Goal: Transaction & Acquisition: Purchase product/service

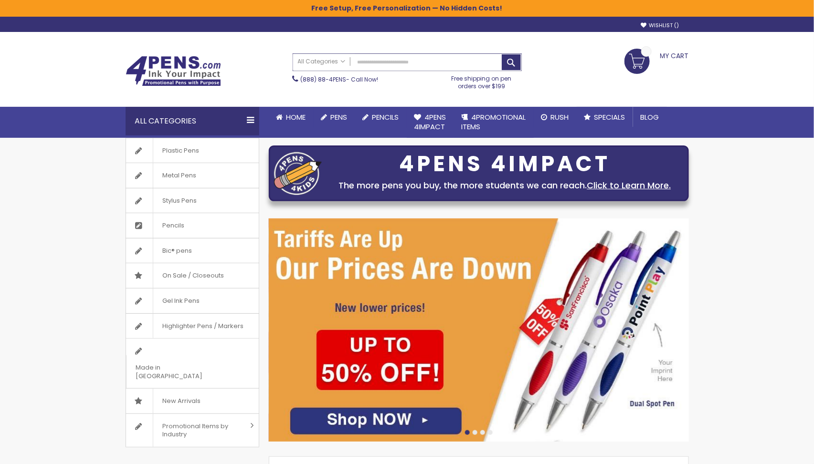
click at [428, 57] on input "Search" at bounding box center [407, 62] width 228 height 17
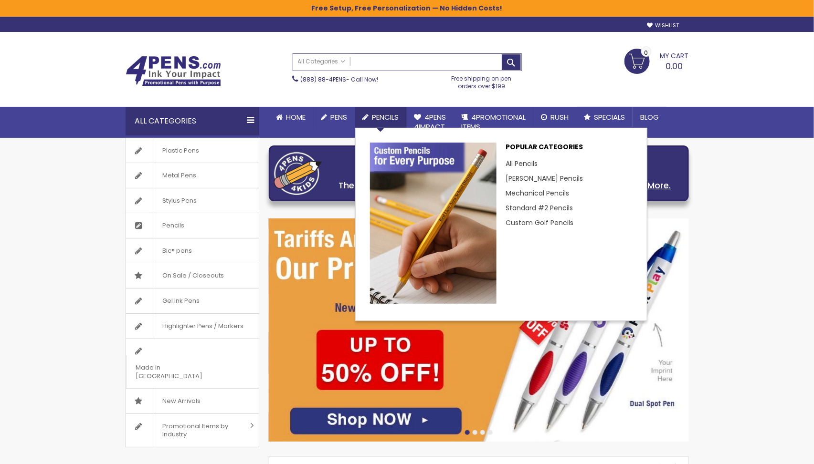
click at [379, 111] on link "Pencils" at bounding box center [381, 117] width 52 height 21
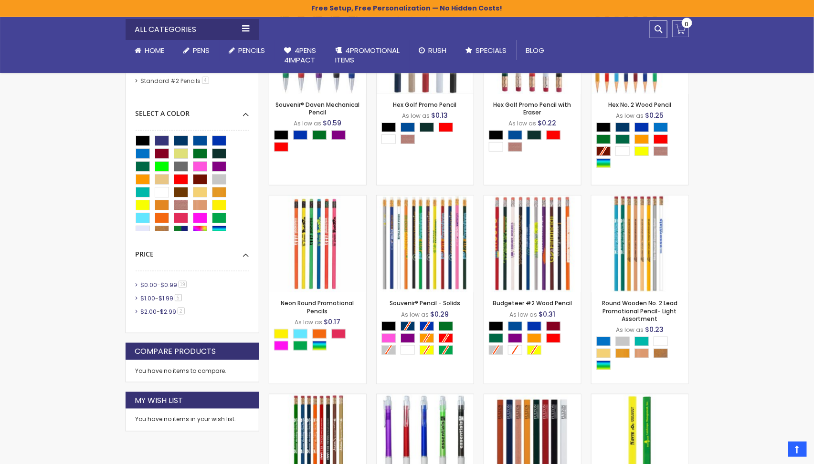
scroll to position [325, 0]
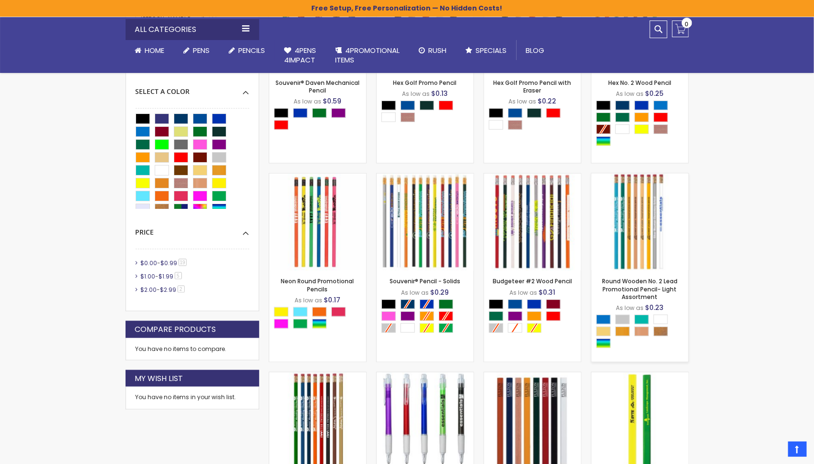
scroll to position [351, 0]
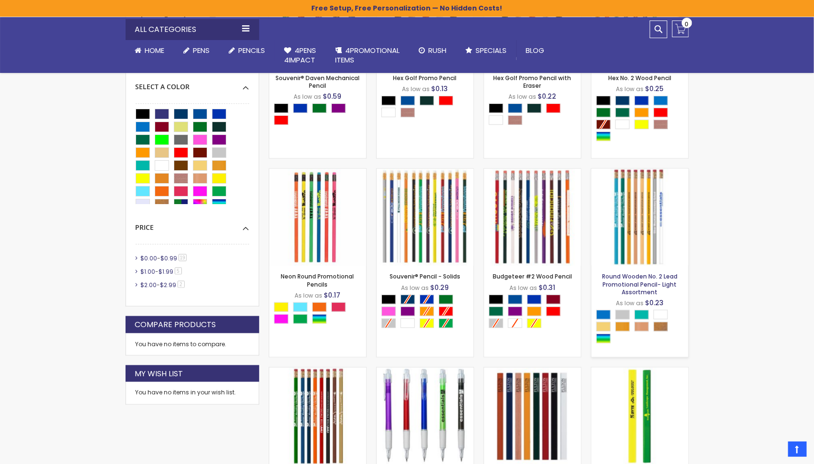
click at [647, 290] on link "Round Wooden No. 2 Lead Promotional Pencil- Light Assortment" at bounding box center [639, 283] width 75 height 23
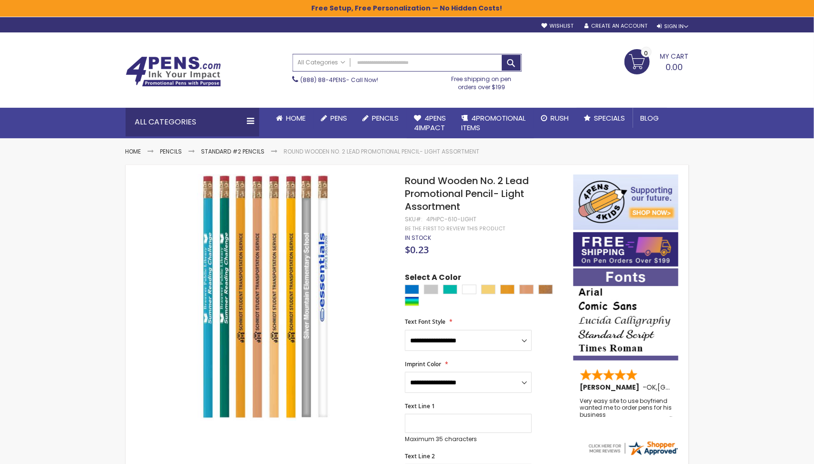
click at [411, 184] on span "Round Wooden No. 2 Lead Promotional Pencil- Light Assortment" at bounding box center [467, 193] width 124 height 39
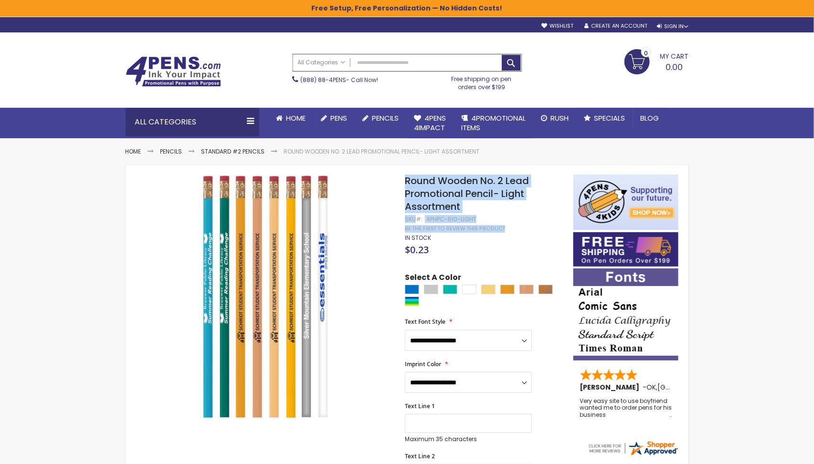
drag, startPoint x: 475, startPoint y: 218, endPoint x: 407, endPoint y: 181, distance: 77.9
copy div "Round Wooden No. 2 Lead Promotional Pencil- Light Assortment SKU 4PHPC-610-LIGH…"
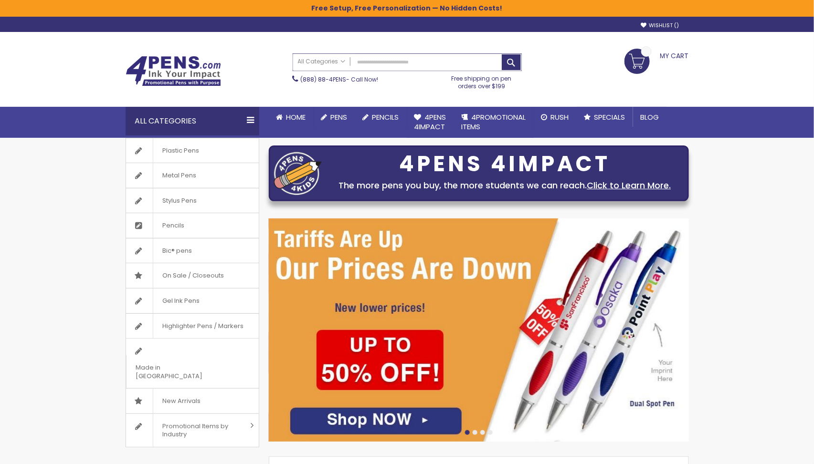
click at [444, 68] on input "Search" at bounding box center [407, 62] width 228 height 17
paste input "**********"
type input "**********"
click at [503, 63] on button "Search" at bounding box center [510, 62] width 19 height 16
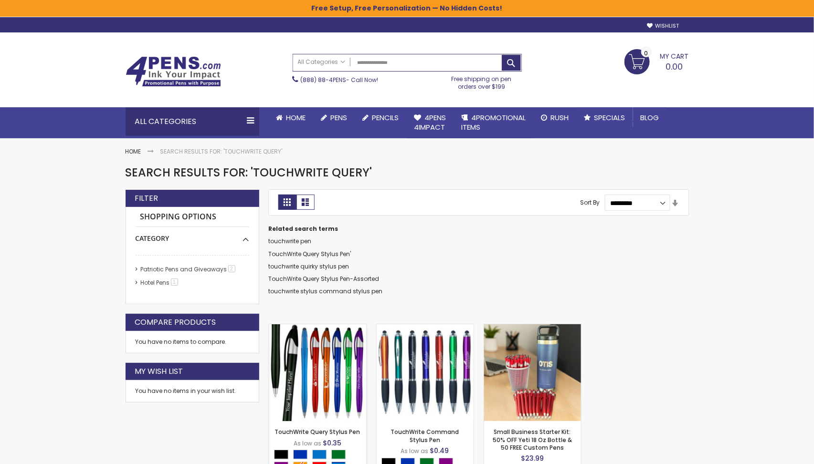
click at [326, 360] on img at bounding box center [317, 372] width 97 height 97
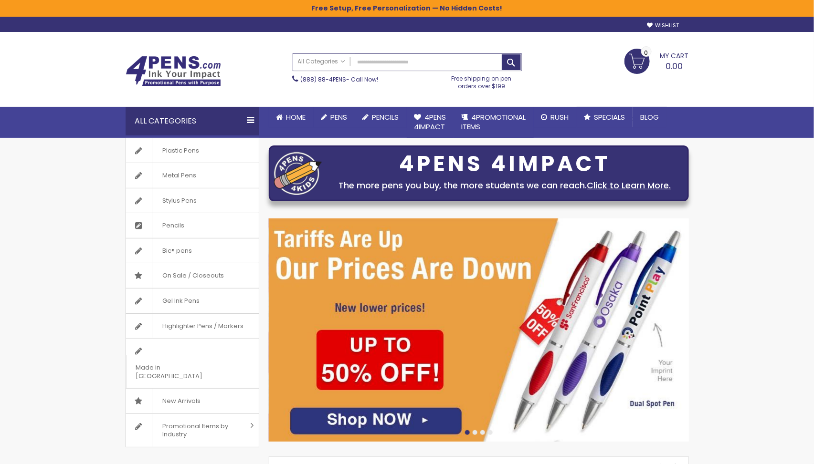
click at [389, 63] on input "Search" at bounding box center [407, 62] width 228 height 17
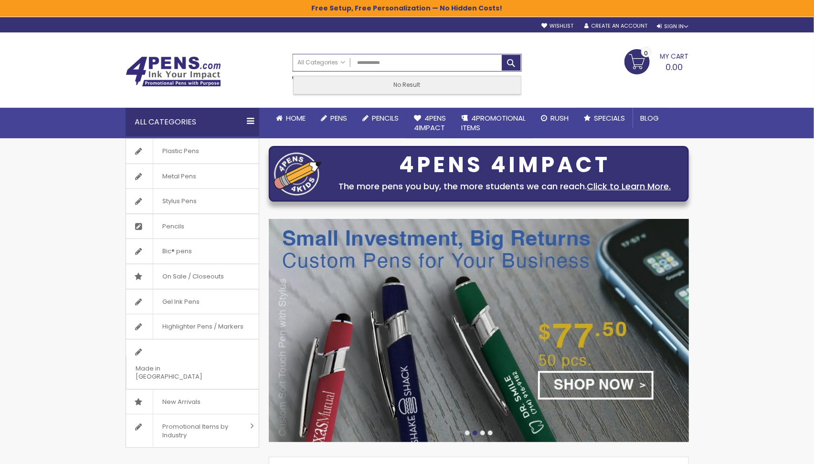
type input "**********"
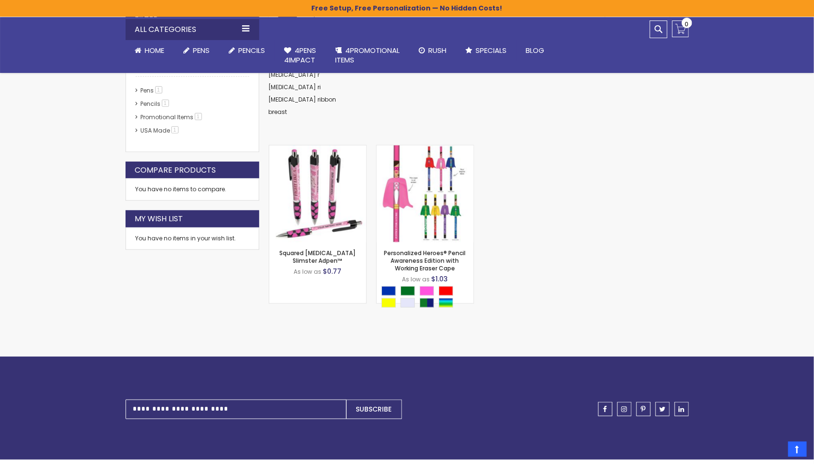
scroll to position [180, 0]
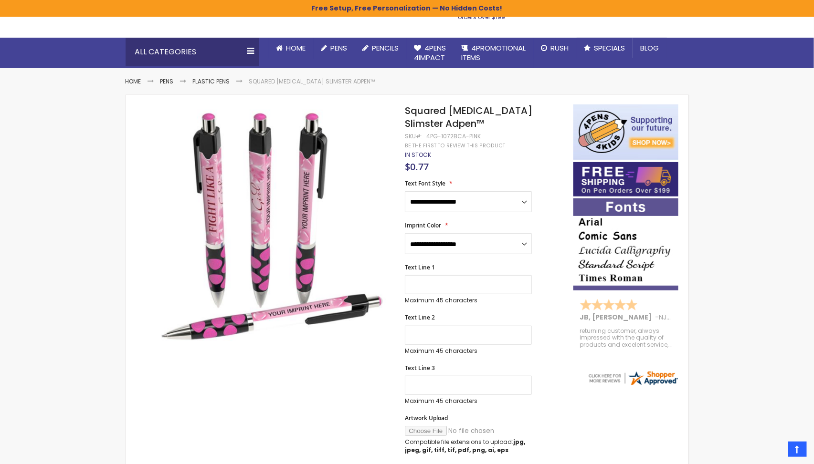
scroll to position [52, 0]
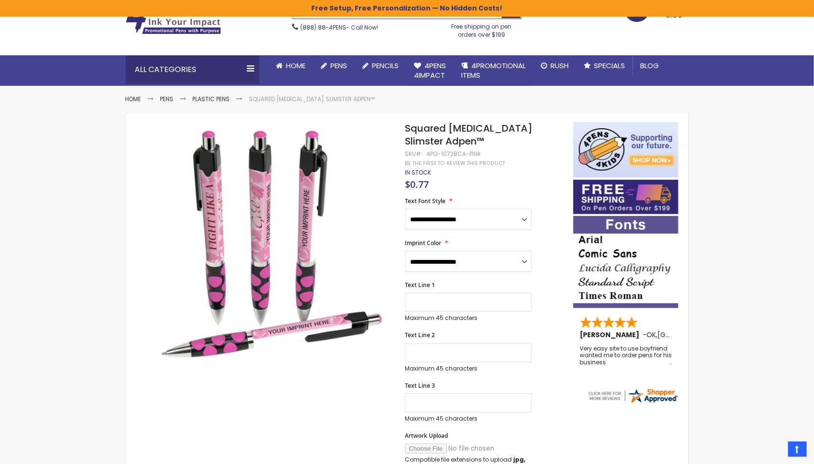
click at [452, 154] on div "4PG-1072BCA-PINK" at bounding box center [453, 154] width 54 height 8
copy div "1072BCA"
drag, startPoint x: 442, startPoint y: 139, endPoint x: 404, endPoint y: 128, distance: 39.6
click at [404, 128] on div "Skip to the end of the images gallery Skip to the beginning of the images galle…" at bounding box center [349, 470] width 438 height 697
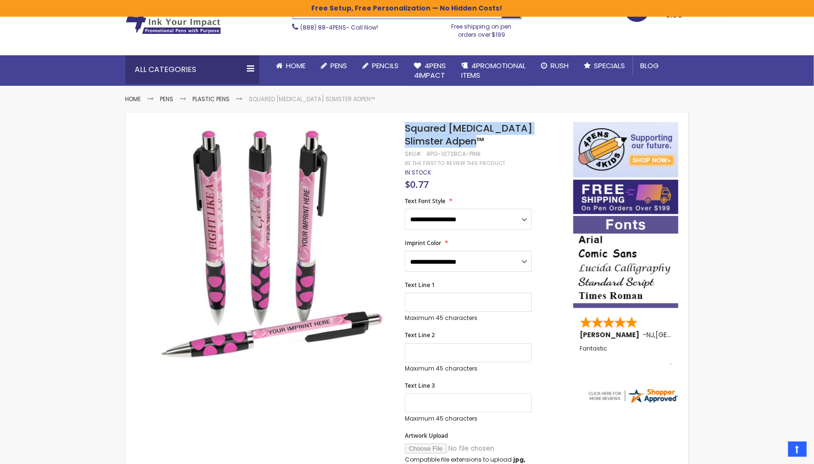
copy div "Skip to the end of the images gallery Skip to the beginning of the images galle…"
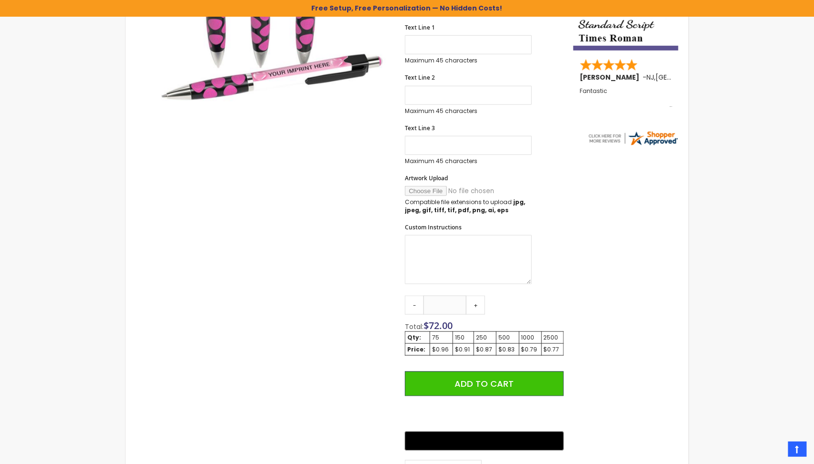
scroll to position [425, 0]
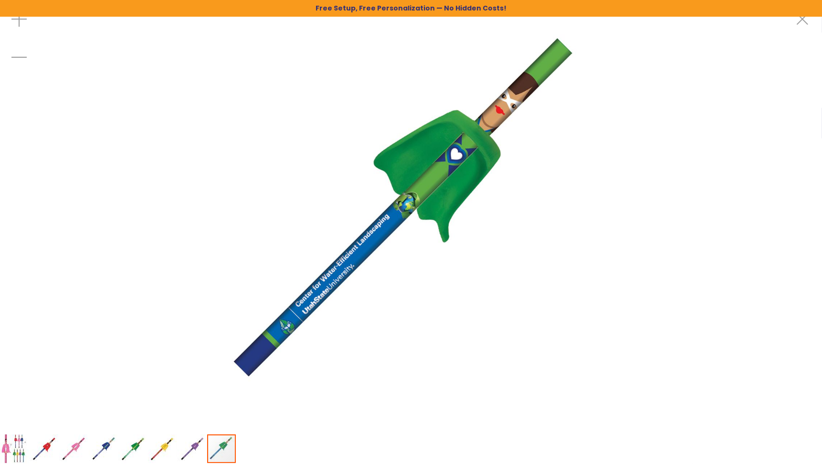
click at [79, 451] on img "Personalized Heroes® Pencil Awareness Edition with Working Eraser Cape" at bounding box center [73, 449] width 29 height 29
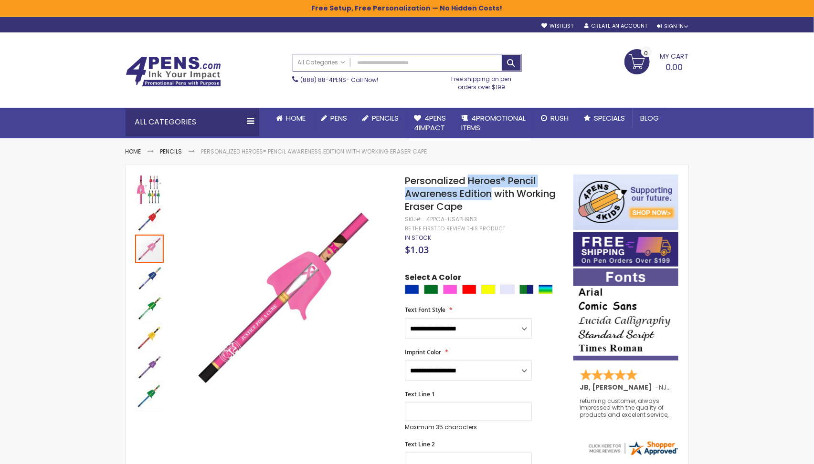
drag, startPoint x: 470, startPoint y: 181, endPoint x: 493, endPoint y: 196, distance: 27.7
click at [493, 196] on span "Personalized Heroes® Pencil Awareness Edition with Working Eraser Cape" at bounding box center [480, 193] width 151 height 39
copy span "Heroes® Pencil Awareness Edition"
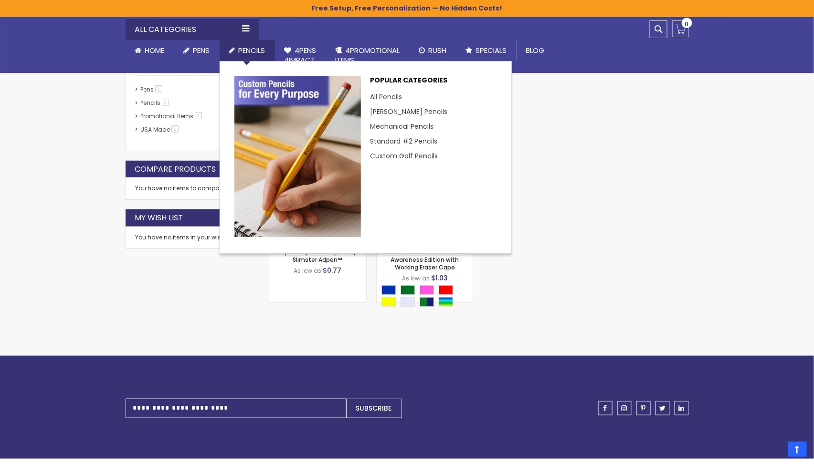
click at [393, 90] on li "All Pencils" at bounding box center [433, 97] width 126 height 15
click at [392, 94] on link "All Pencils" at bounding box center [389, 97] width 39 height 10
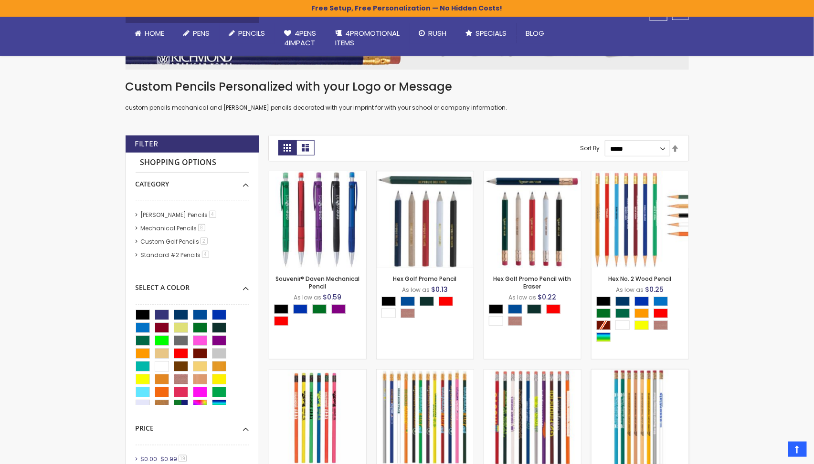
click at [640, 403] on img at bounding box center [639, 418] width 97 height 97
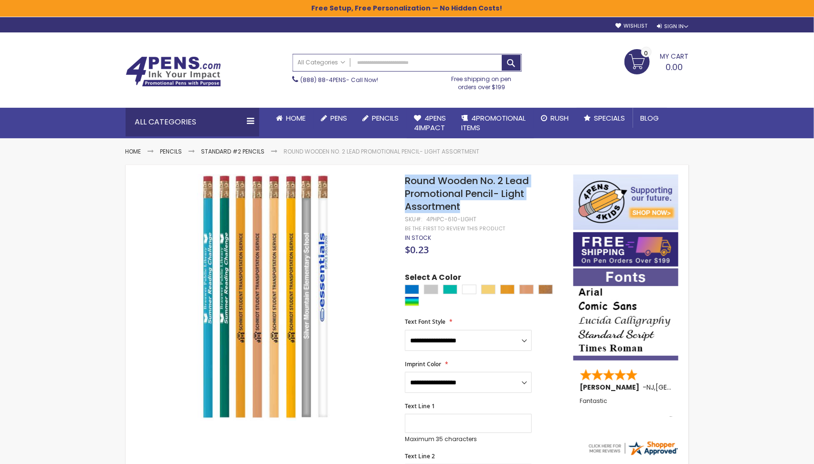
drag, startPoint x: 406, startPoint y: 179, endPoint x: 476, endPoint y: 208, distance: 76.2
click at [476, 208] on h1 "Round Wooden No. 2 Lead Promotional Pencil- Light Assortment" at bounding box center [484, 194] width 158 height 39
copy span "Round Wooden No. 2 Lead Promotional Pencil- Light Assortment"
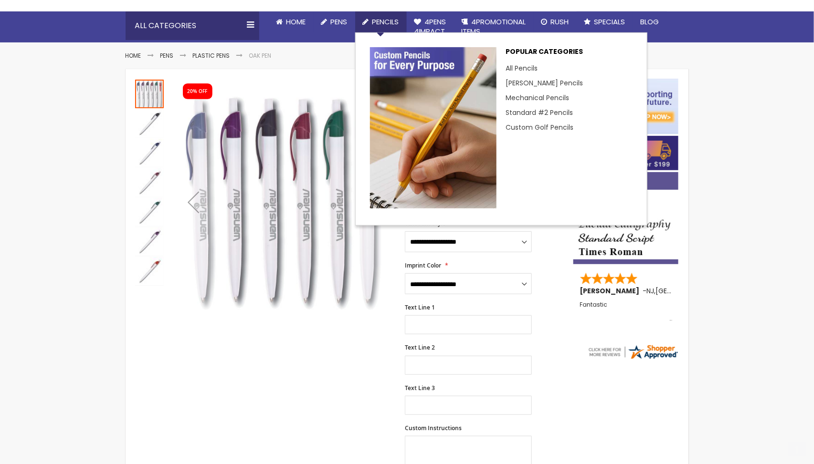
scroll to position [104, 0]
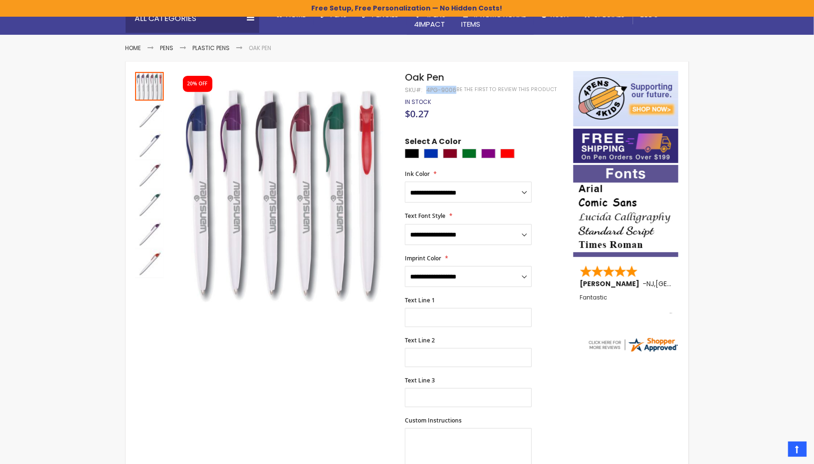
drag, startPoint x: 427, startPoint y: 91, endPoint x: 453, endPoint y: 92, distance: 26.8
click at [453, 92] on div "4PG-9006" at bounding box center [441, 90] width 30 height 8
copy div "4PG-9006"
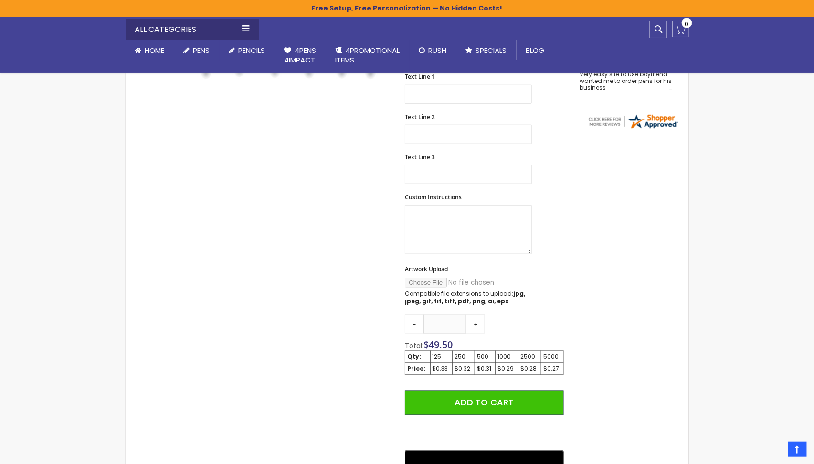
scroll to position [137, 0]
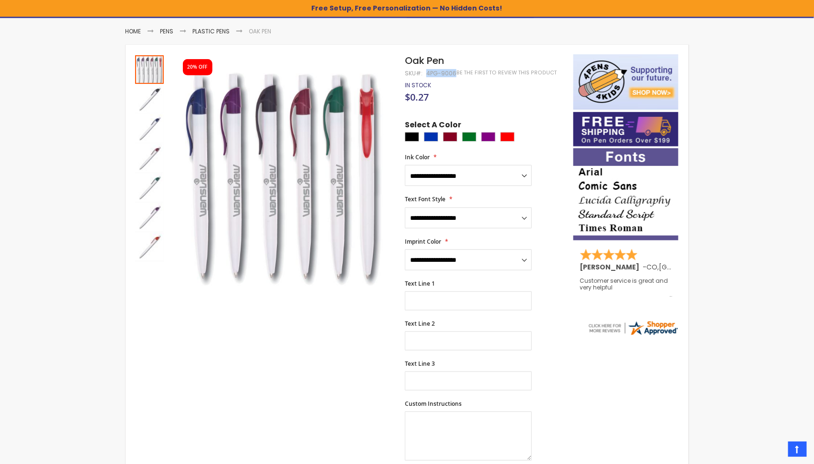
click at [442, 73] on div "4PG-9006" at bounding box center [441, 74] width 30 height 8
copy div "9006"
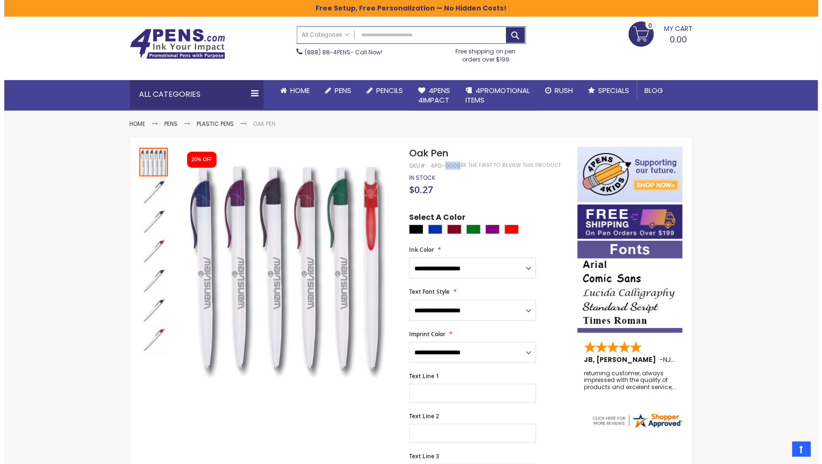
scroll to position [0, 0]
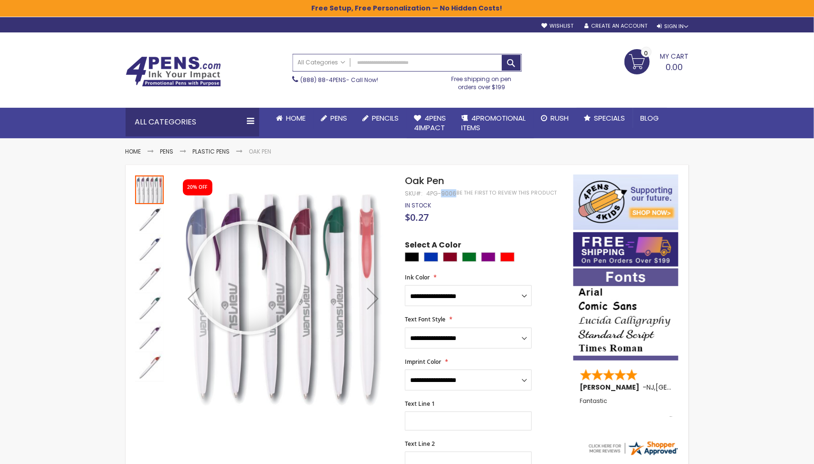
click at [248, 278] on div at bounding box center [283, 299] width 218 height 248
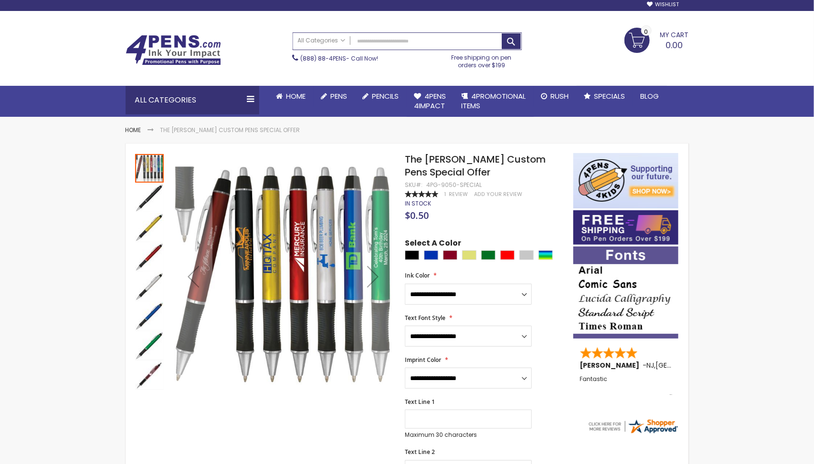
scroll to position [21, 0]
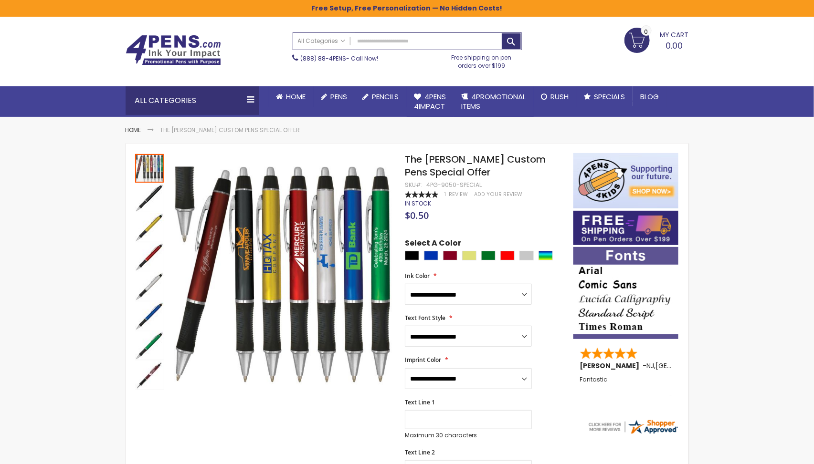
click at [444, 184] on div "4PG-9050-SPECIAL" at bounding box center [453, 185] width 55 height 8
copy div "9050"
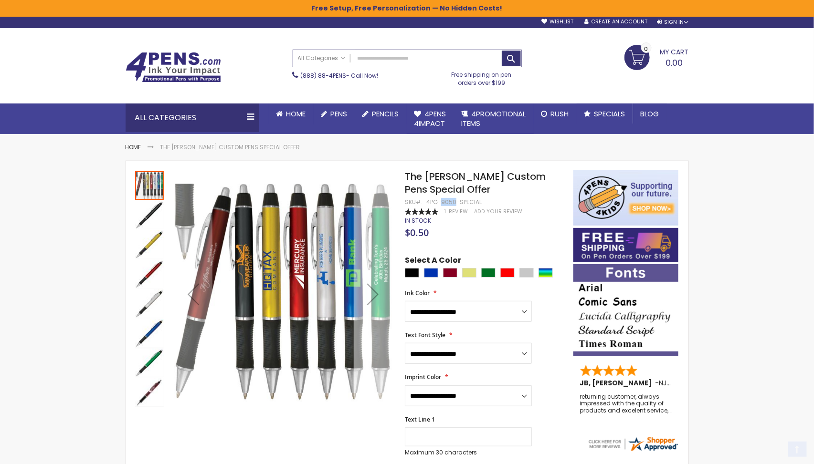
scroll to position [0, 0]
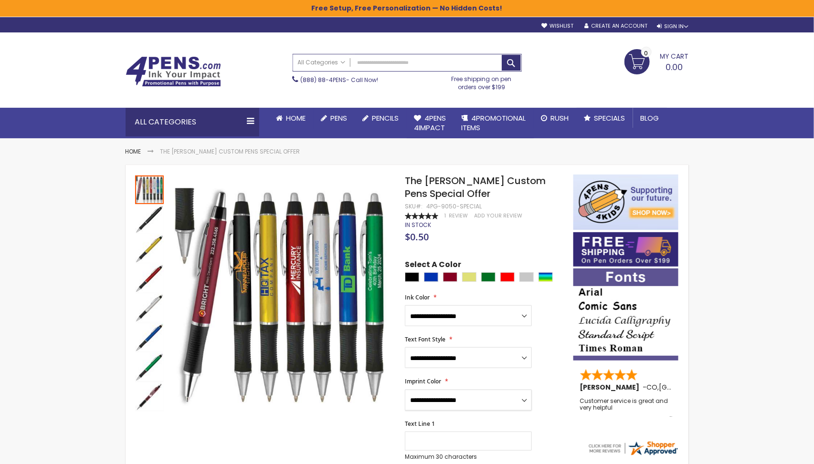
click at [457, 395] on select "**********" at bounding box center [468, 400] width 127 height 21
